Goal: Find specific page/section: Find specific page/section

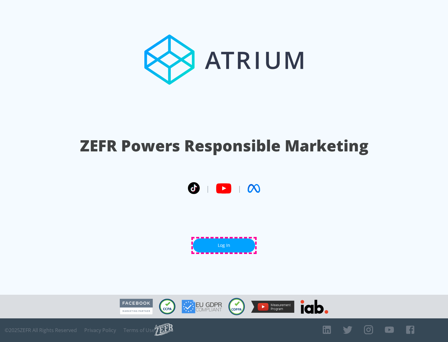
click at [224, 245] on link "Log In" at bounding box center [224, 245] width 62 height 14
